Goal: Information Seeking & Learning: Learn about a topic

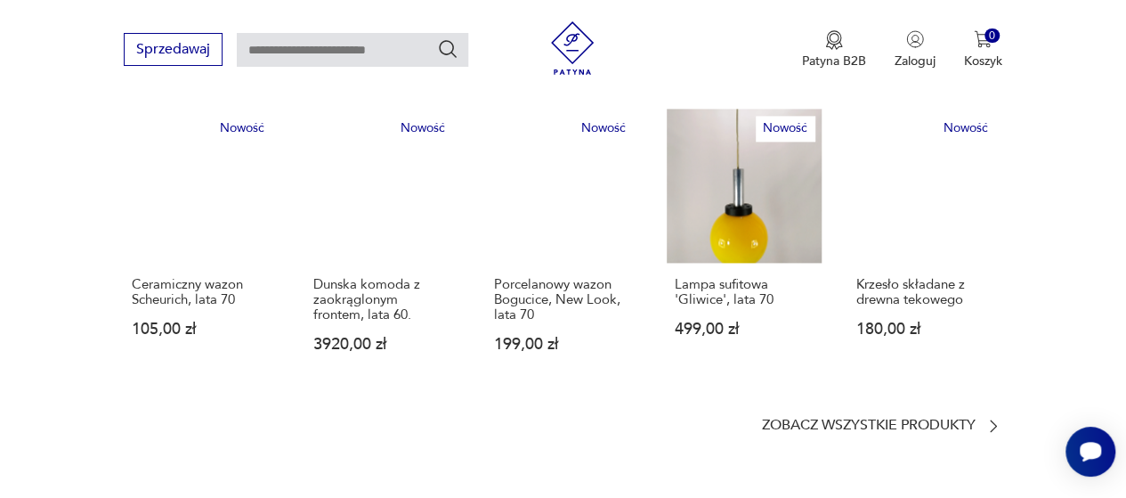
scroll to position [1204, 0]
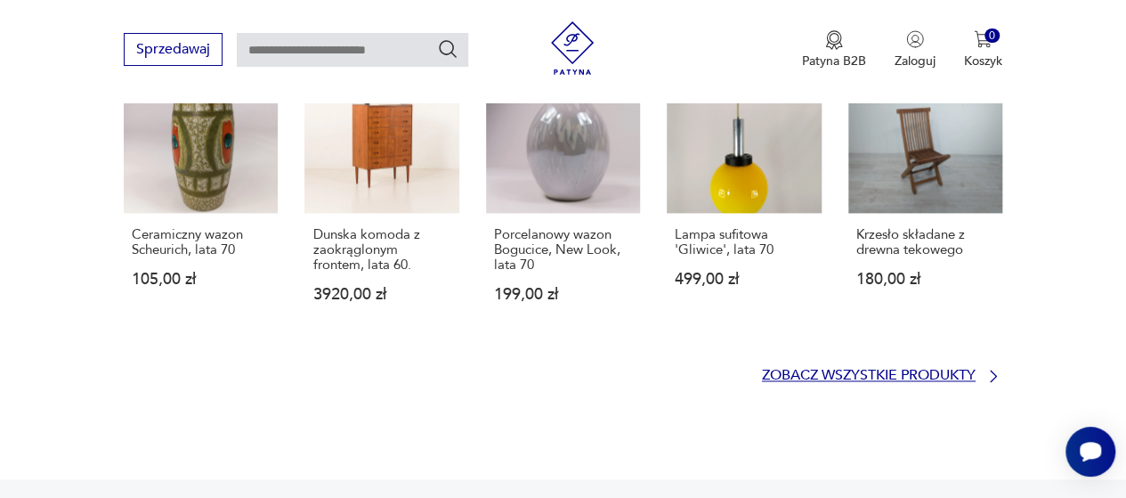
click at [943, 369] on p "Zobacz wszystkie produkty" at bounding box center [869, 375] width 214 height 12
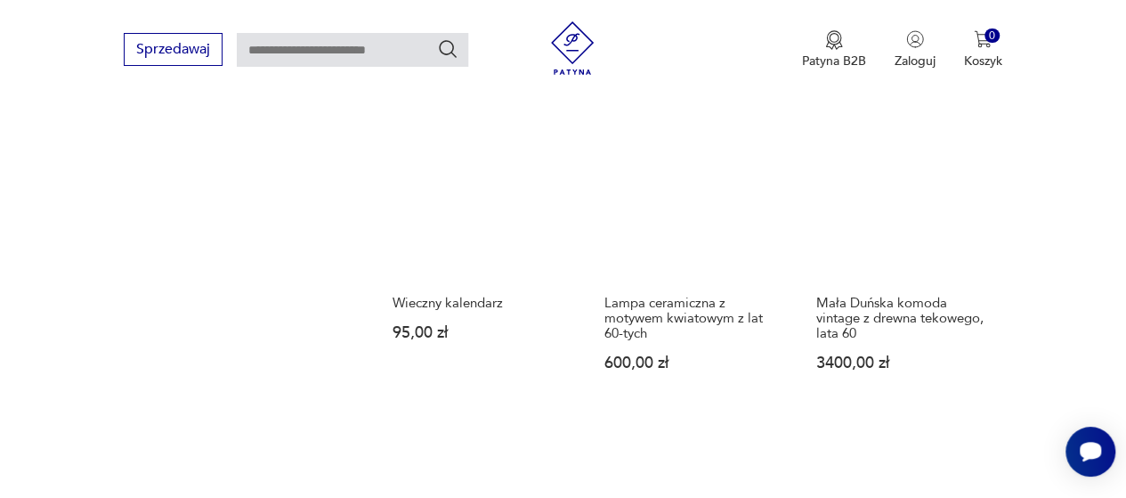
scroll to position [2217, 0]
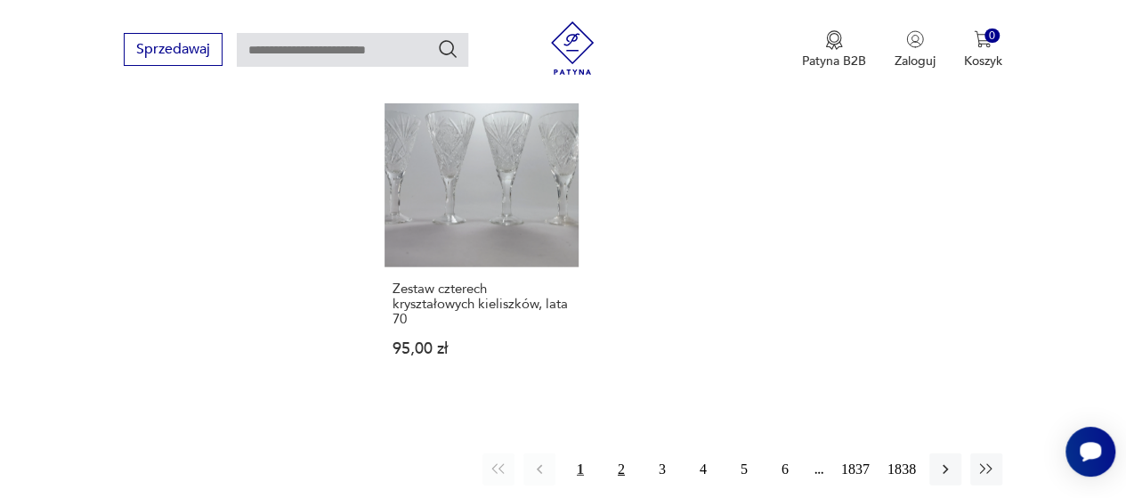
click at [629, 469] on button "2" at bounding box center [621, 469] width 32 height 32
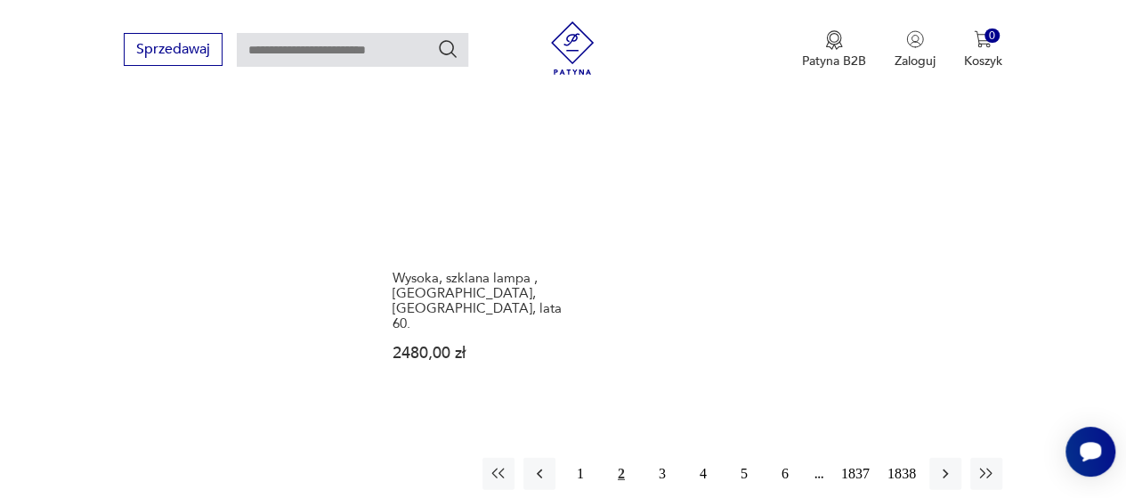
scroll to position [2347, 0]
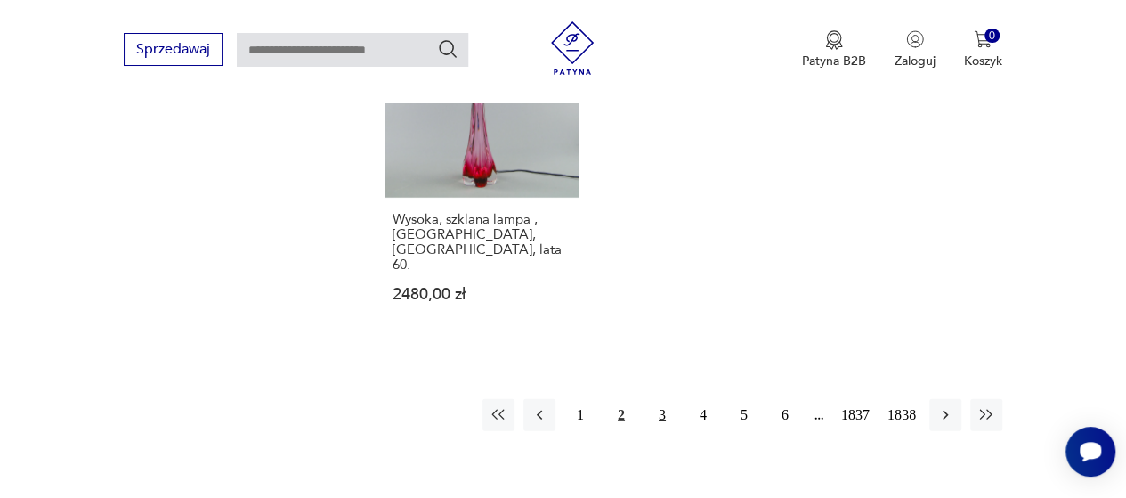
click at [658, 399] on button "3" at bounding box center [662, 415] width 32 height 32
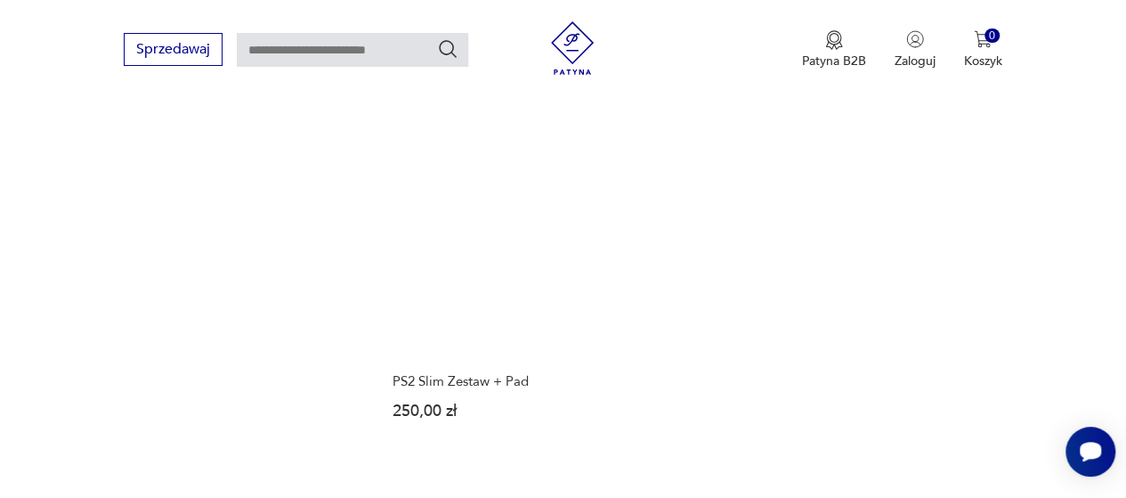
scroll to position [2167, 0]
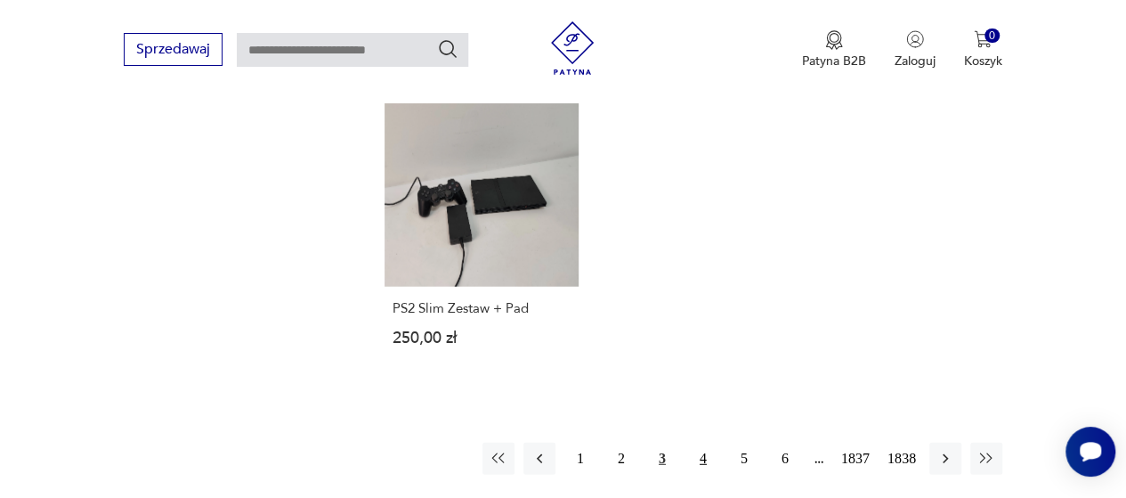
click at [704, 442] on button "4" at bounding box center [703, 458] width 32 height 32
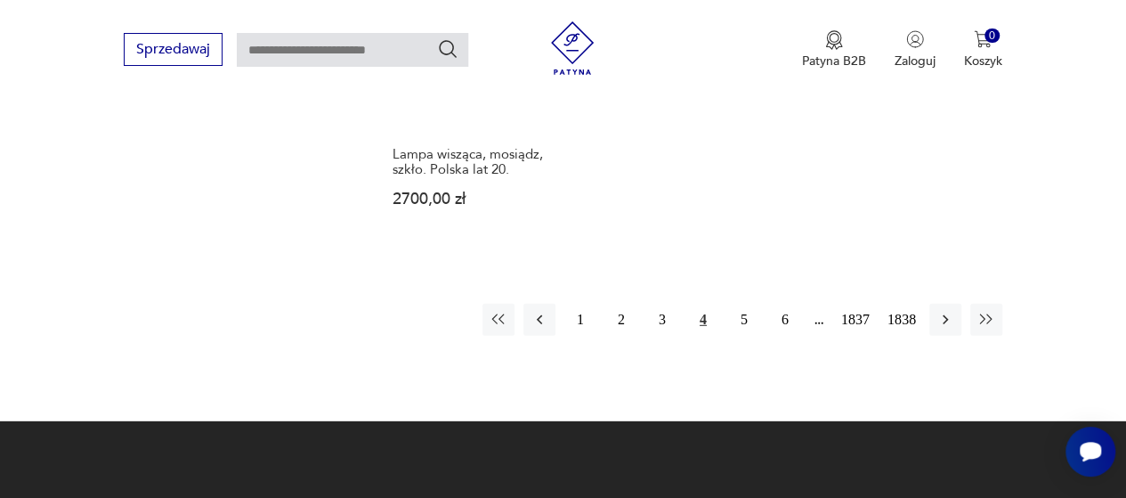
scroll to position [2398, 0]
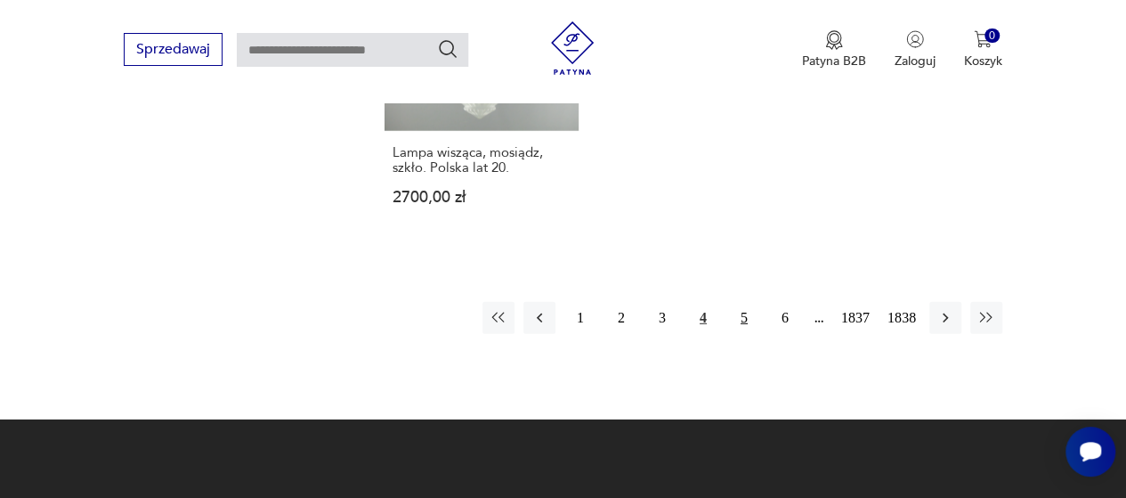
click at [742, 302] on button "5" at bounding box center [744, 318] width 32 height 32
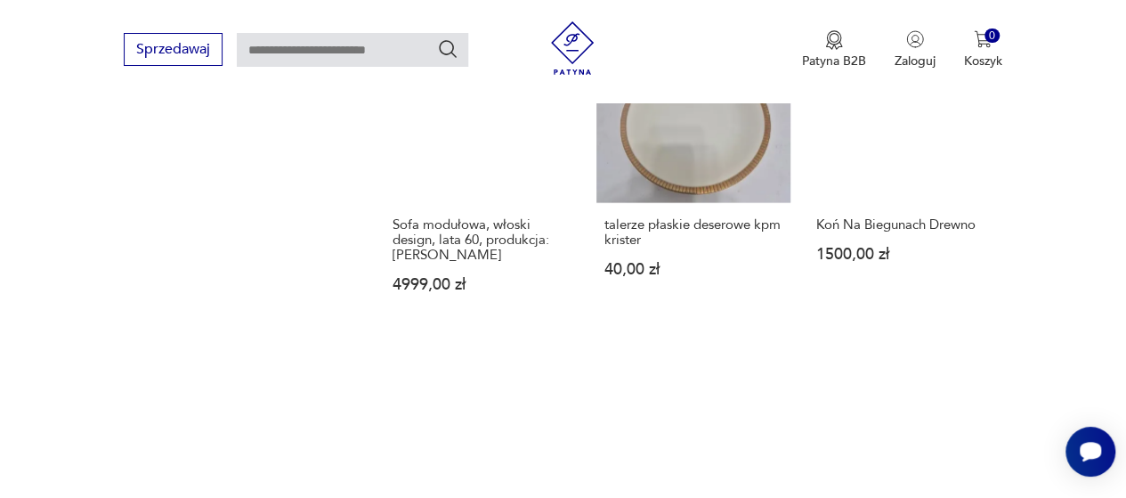
scroll to position [2247, 0]
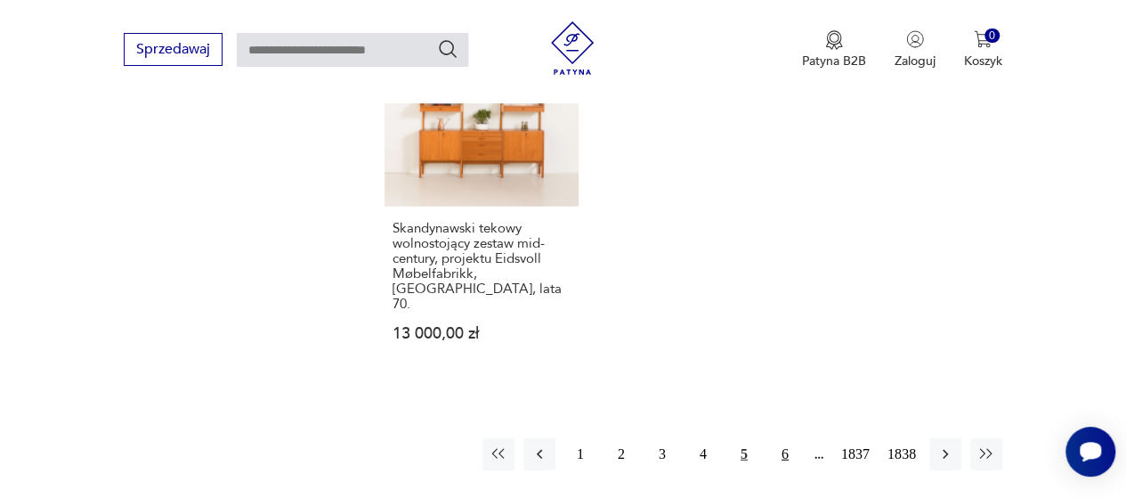
click at [782, 442] on button "6" at bounding box center [785, 454] width 32 height 32
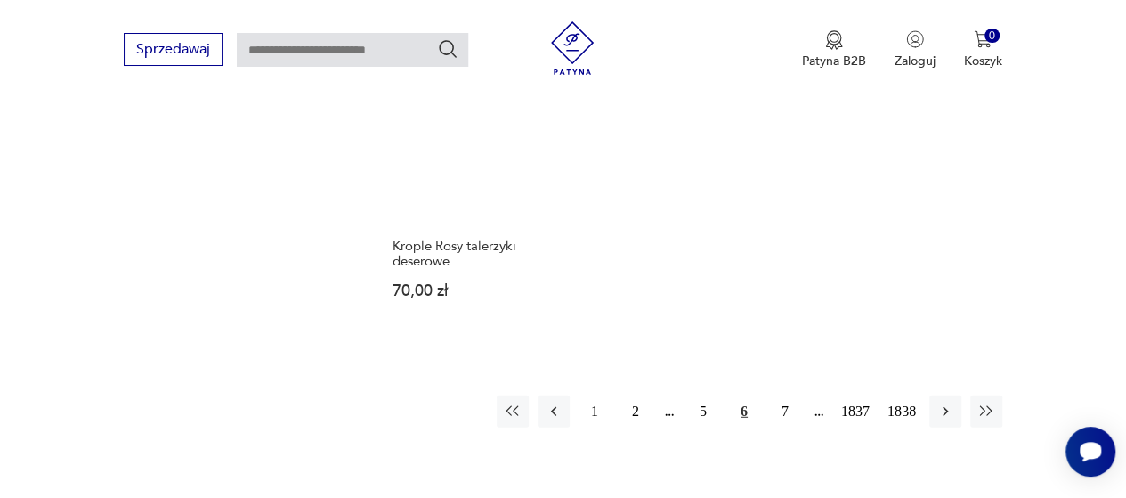
scroll to position [2259, 0]
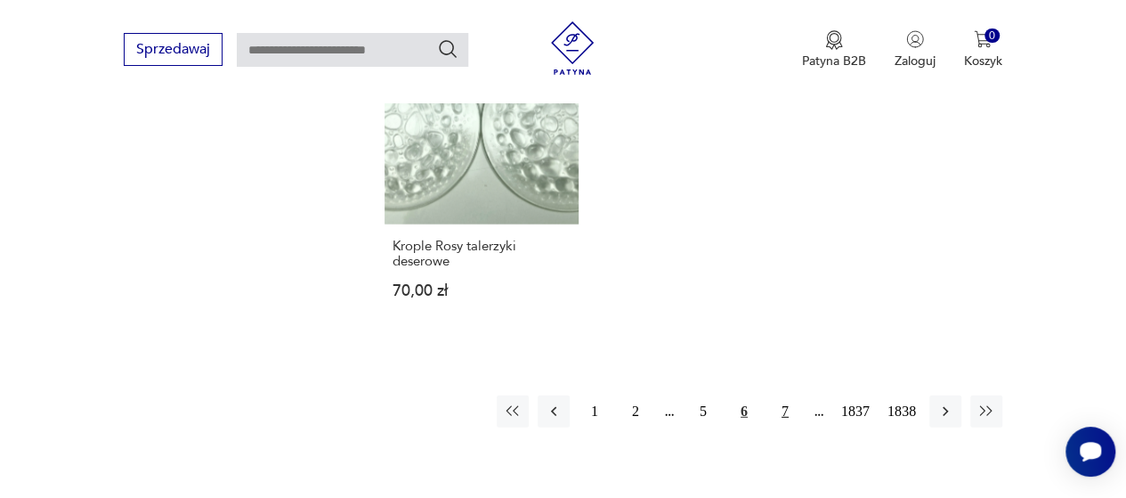
click at [782, 395] on button "7" at bounding box center [785, 411] width 32 height 32
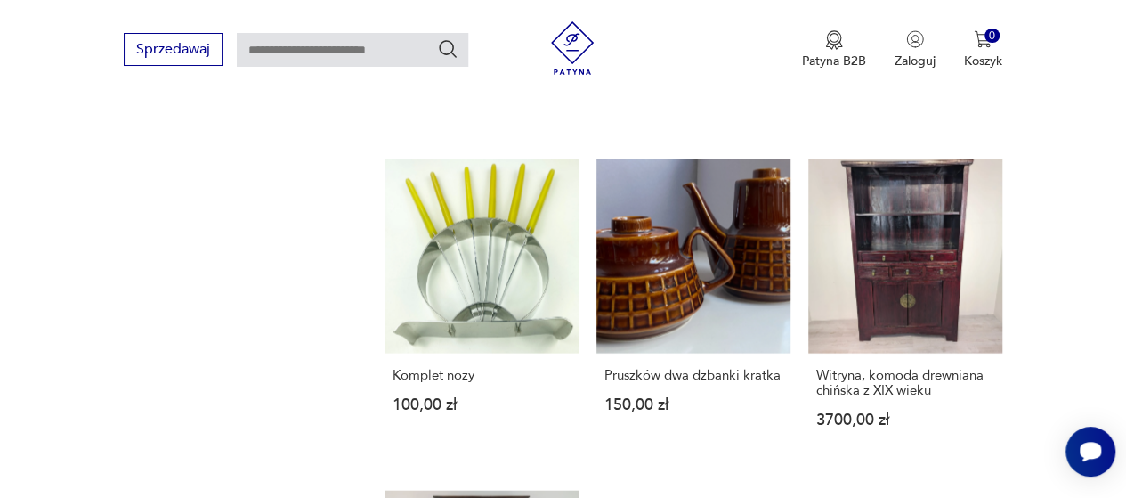
scroll to position [2205, 0]
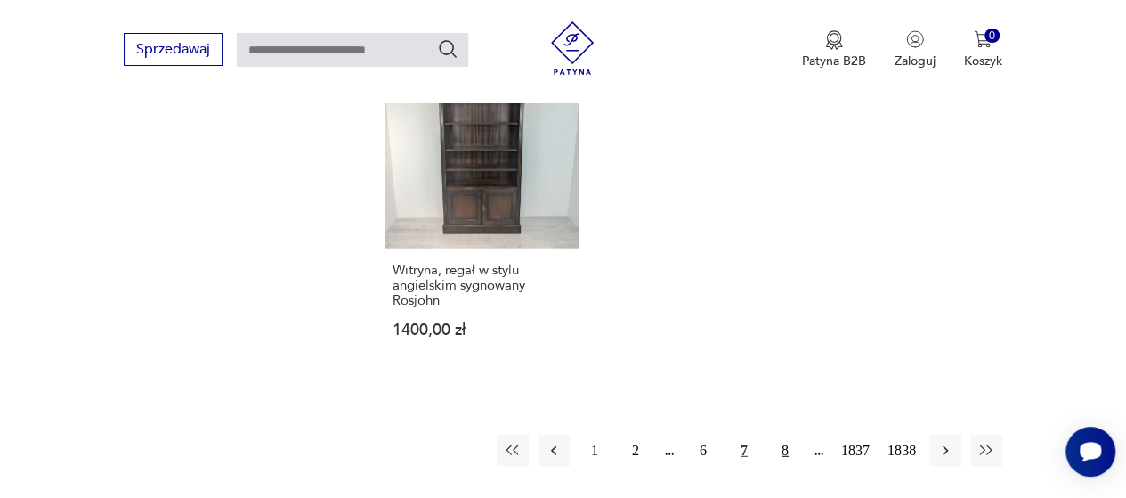
click at [785, 442] on button "8" at bounding box center [785, 450] width 32 height 32
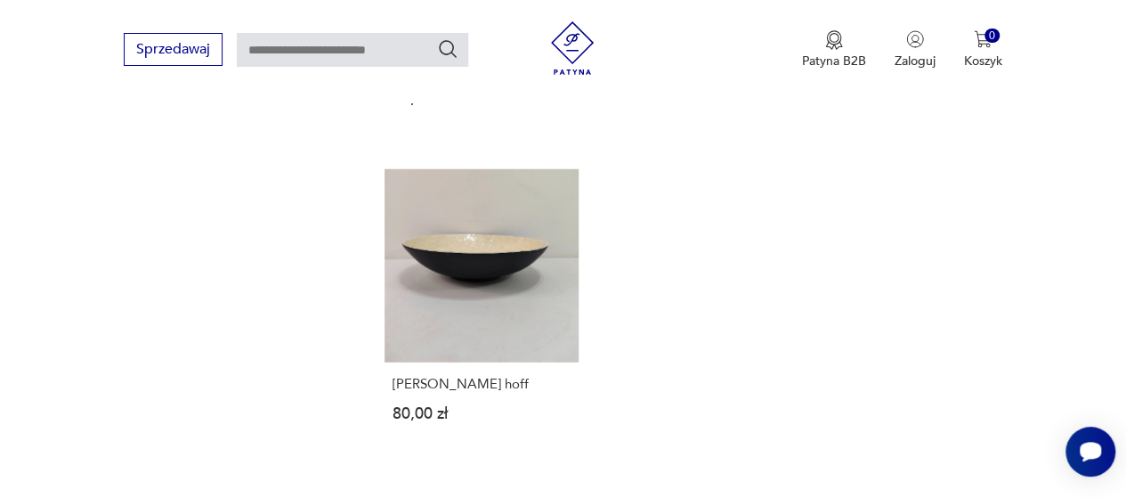
scroll to position [2418, 0]
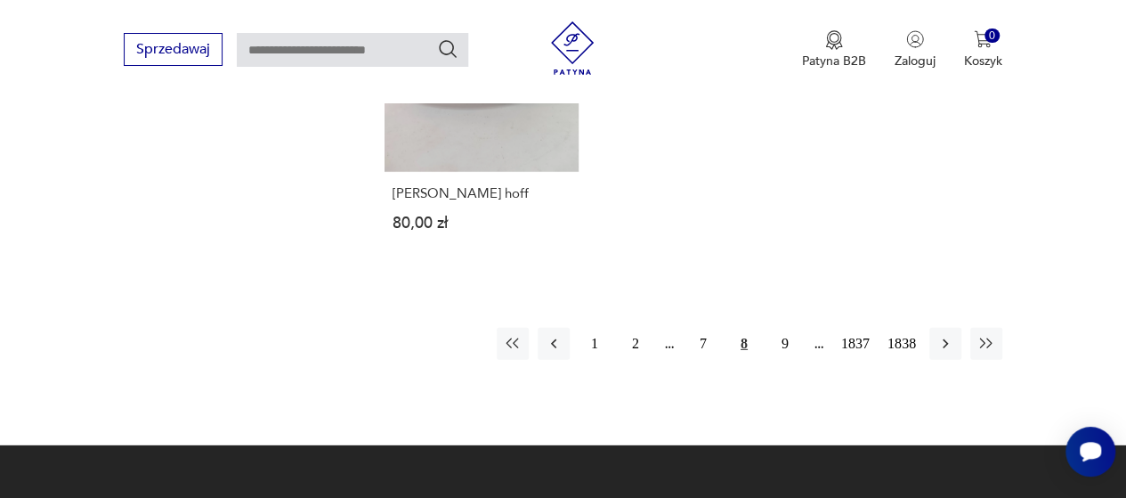
click at [370, 49] on input "text" at bounding box center [352, 50] width 231 height 34
type input "*****"
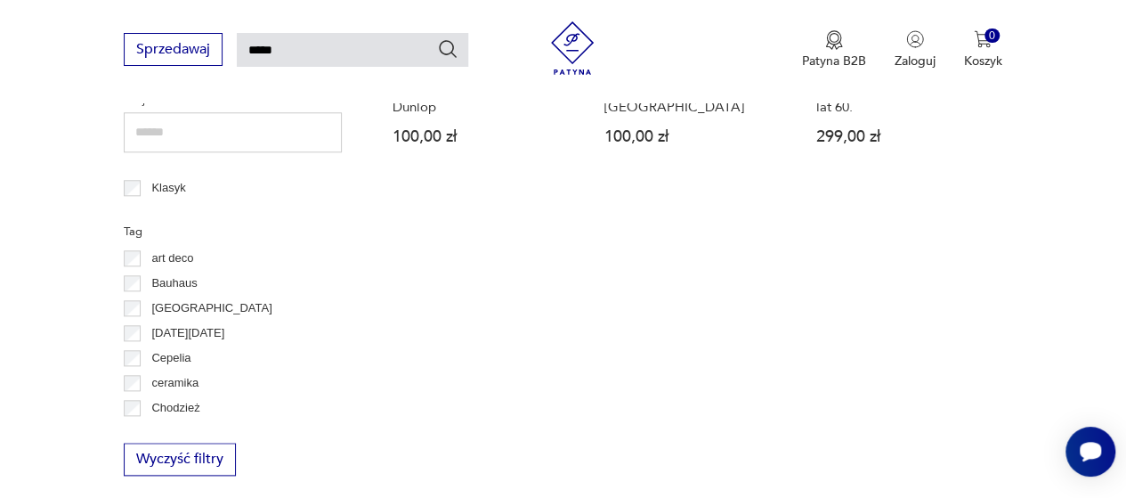
scroll to position [876, 0]
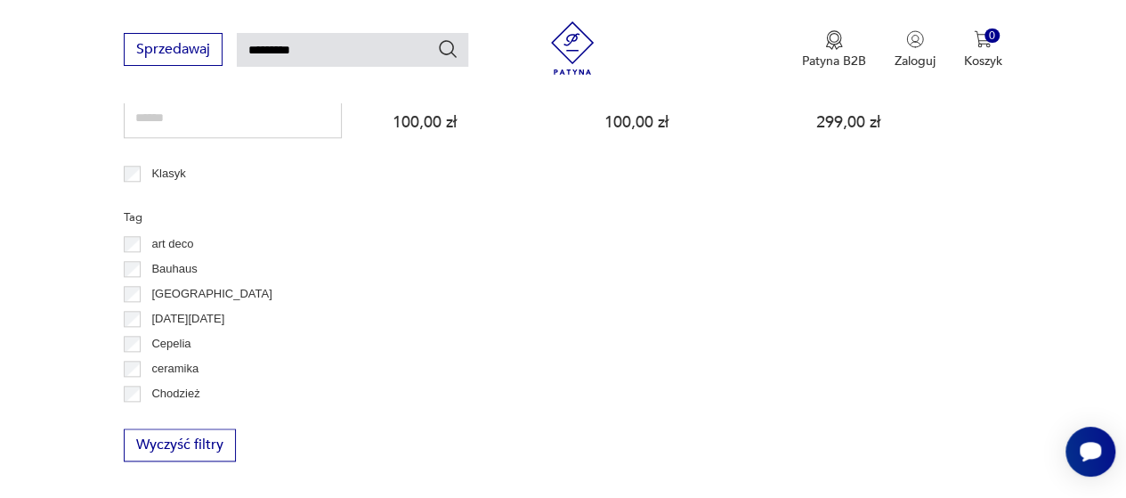
type input "*********"
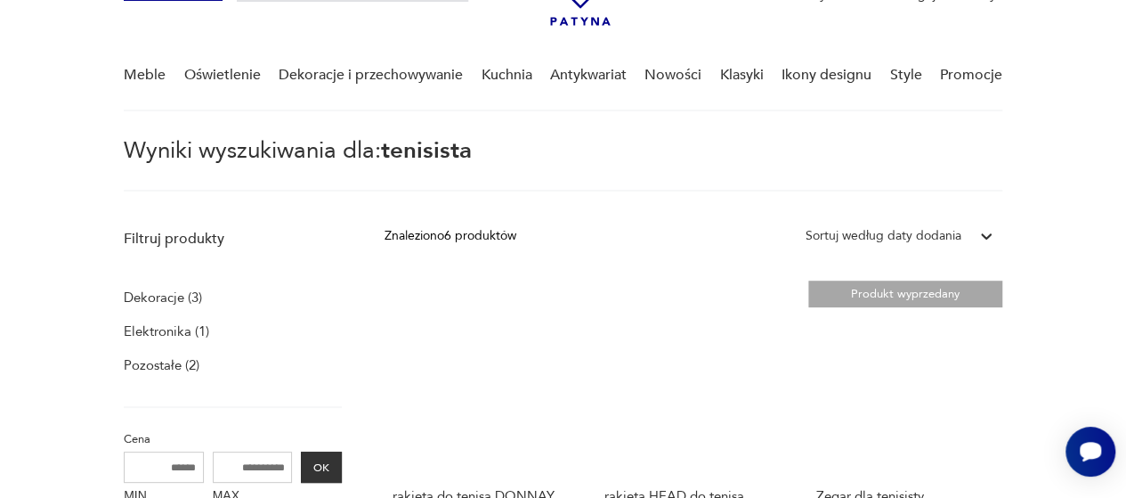
scroll to position [64, 0]
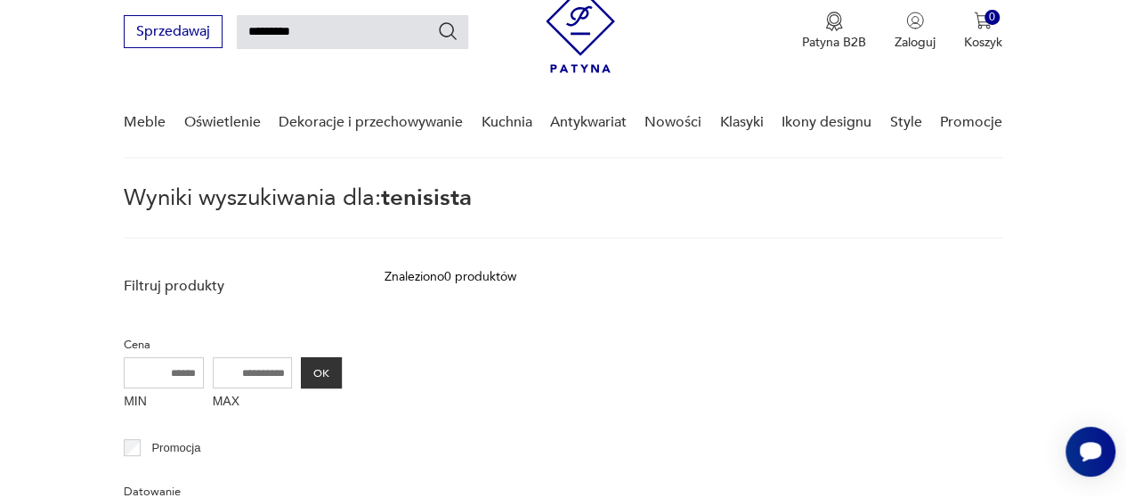
click at [410, 43] on input "*********" at bounding box center [352, 32] width 231 height 34
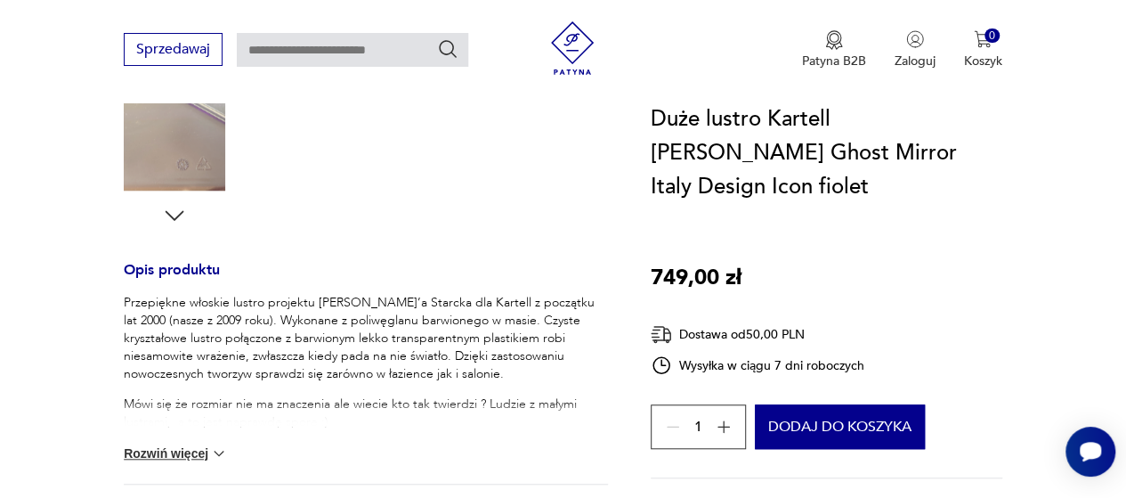
scroll to position [613, 0]
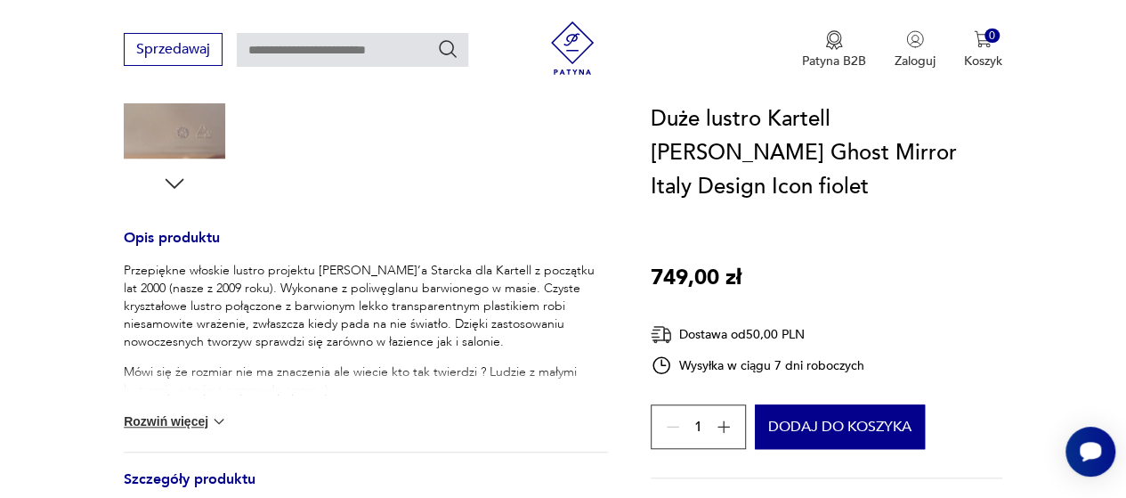
click at [199, 419] on button "Rozwiń więcej" at bounding box center [175, 421] width 103 height 18
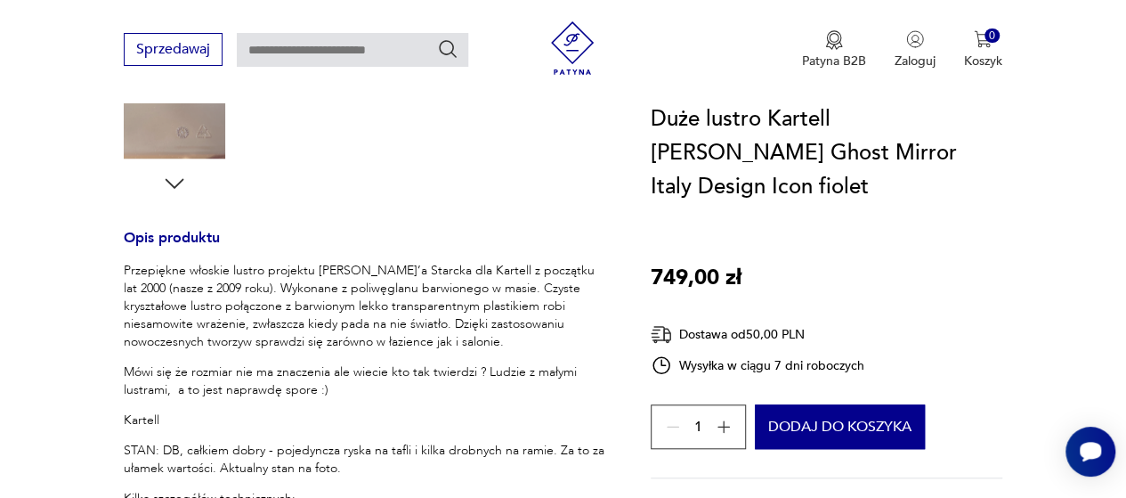
scroll to position [783, 0]
